Goal: Information Seeking & Learning: Learn about a topic

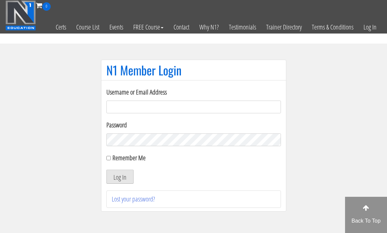
type input "[EMAIL_ADDRESS][DOMAIN_NAME]"
click at [118, 171] on button "Log In" at bounding box center [119, 177] width 27 height 14
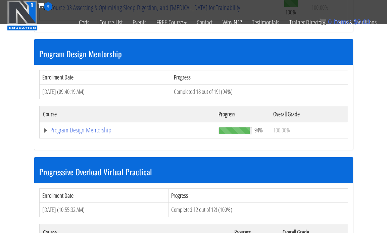
scroll to position [687, 0]
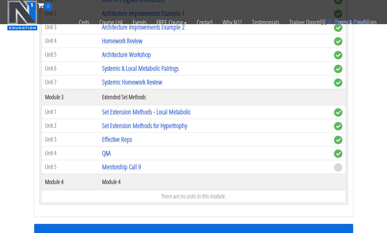
scroll to position [963, 0]
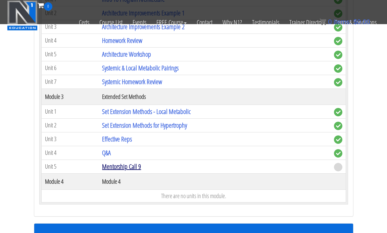
click at [135, 168] on link "Mentorship Call 9" at bounding box center [121, 166] width 39 height 9
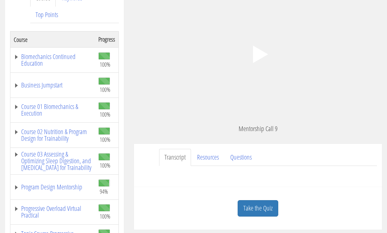
scroll to position [104, 0]
